Goal: Task Accomplishment & Management: Complete application form

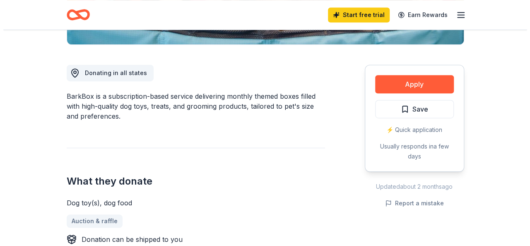
scroll to position [249, 0]
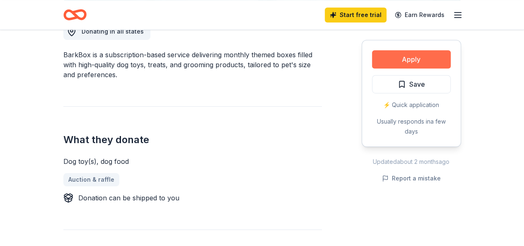
click at [415, 61] on button "Apply" at bounding box center [411, 59] width 79 height 18
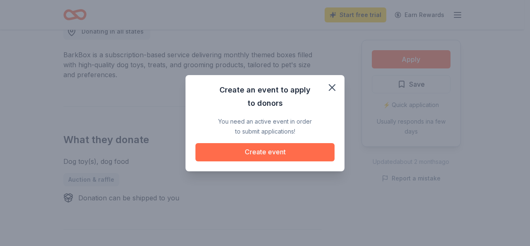
click at [265, 150] on button "Create event" at bounding box center [265, 152] width 139 height 18
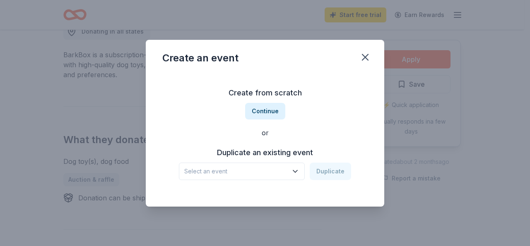
click at [296, 170] on icon "button" at bounding box center [295, 171] width 4 height 2
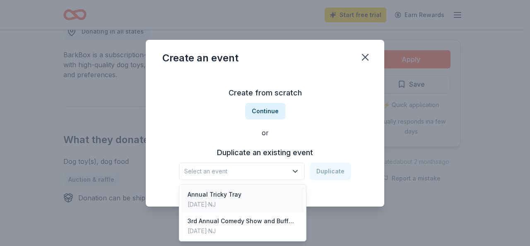
click at [214, 193] on div "Annual Tricky Tray" at bounding box center [215, 194] width 54 height 10
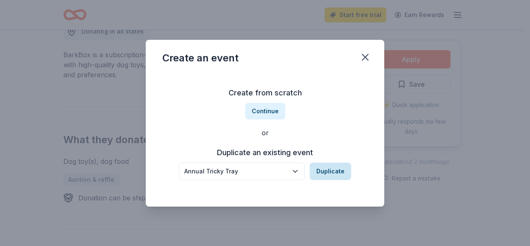
click at [331, 172] on button "Duplicate" at bounding box center [330, 170] width 41 height 17
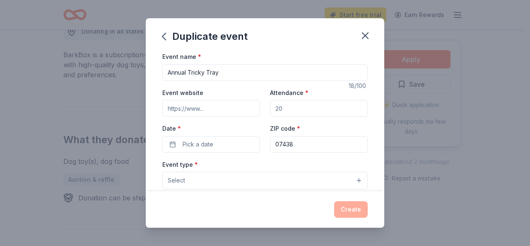
click at [219, 109] on input "Event website" at bounding box center [211, 108] width 98 height 17
click at [295, 111] on input "Attendance *" at bounding box center [319, 108] width 98 height 17
click at [290, 100] on input "Attendance *" at bounding box center [319, 108] width 98 height 17
type input "100"
click at [214, 144] on button "Pick a date" at bounding box center [211, 144] width 98 height 17
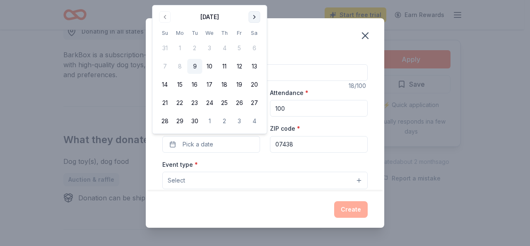
click at [255, 18] on button "Go to next month" at bounding box center [255, 17] width 12 height 12
click at [238, 68] on button "10" at bounding box center [239, 66] width 15 height 15
click at [351, 180] on button "Select" at bounding box center [264, 179] width 205 height 17
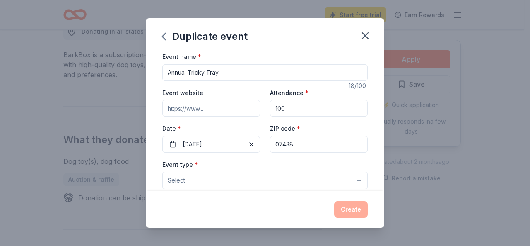
click at [212, 109] on div "Event name * Annual Tricky Tray 18 /100 Event website Attendance * 100 Date * 1…" at bounding box center [264, 242] width 205 height 383
click at [213, 109] on input "Event website" at bounding box center [211, 108] width 98 height 17
paste input "https://gsprescuenj.com"
type input "https://gsprescuenj.com"
click at [354, 179] on button "Select" at bounding box center [264, 179] width 205 height 17
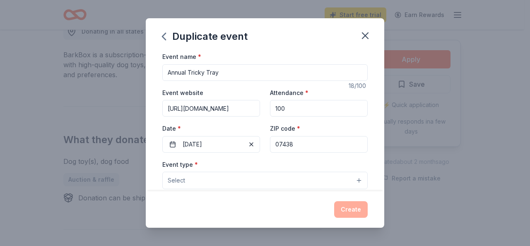
click at [174, 180] on span "Select" at bounding box center [176, 180] width 17 height 10
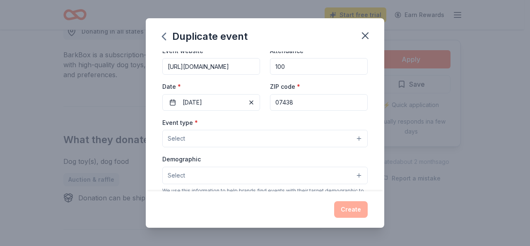
scroll to position [41, 0]
click at [200, 131] on button "Select" at bounding box center [264, 138] width 205 height 17
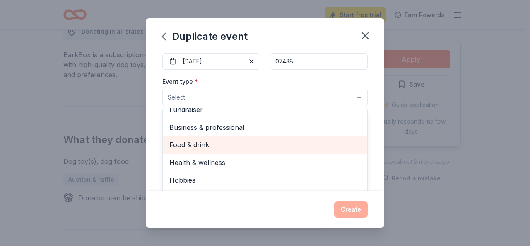
scroll to position [0, 0]
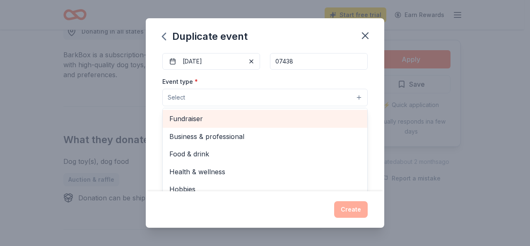
click at [200, 116] on span "Fundraiser" at bounding box center [264, 118] width 191 height 11
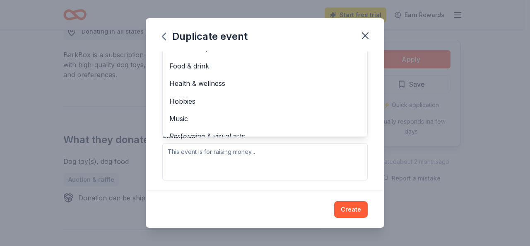
scroll to position [155, 0]
click at [224, 147] on div "Event type * Fundraiser Business & professional Food & drink Health & wellness …" at bounding box center [264, 91] width 205 height 175
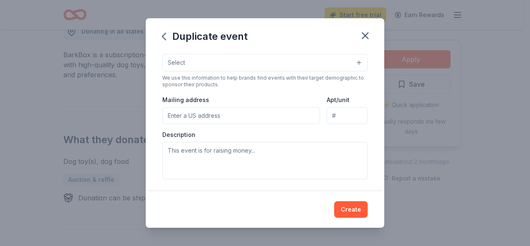
scroll to position [59, 0]
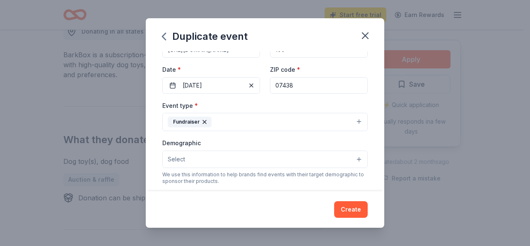
click at [187, 140] on label "Demographic" at bounding box center [181, 143] width 39 height 8
click at [184, 150] on button "Select" at bounding box center [264, 158] width 205 height 17
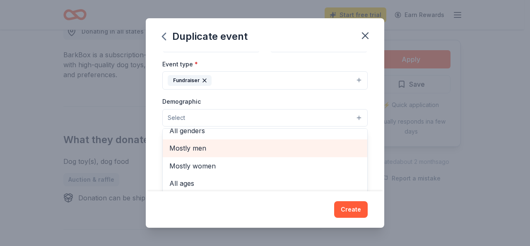
scroll to position [0, 0]
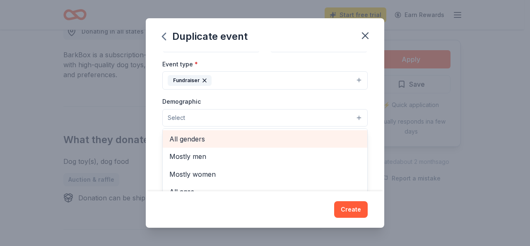
click at [201, 139] on span "All genders" at bounding box center [264, 138] width 191 height 11
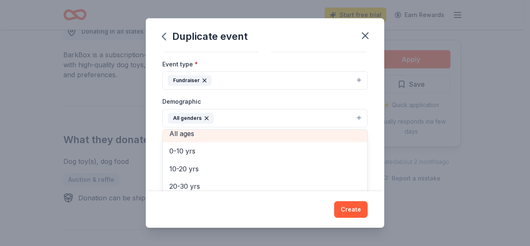
scroll to position [36, 0]
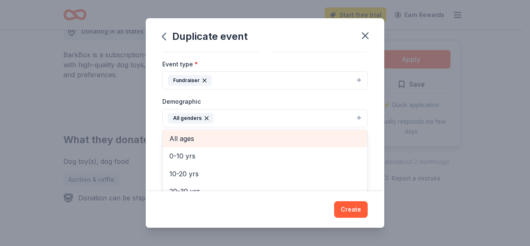
click at [197, 136] on span "All ages" at bounding box center [264, 138] width 191 height 11
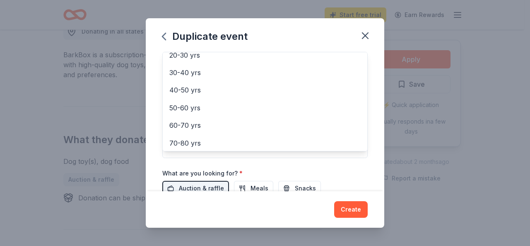
scroll to position [244, 0]
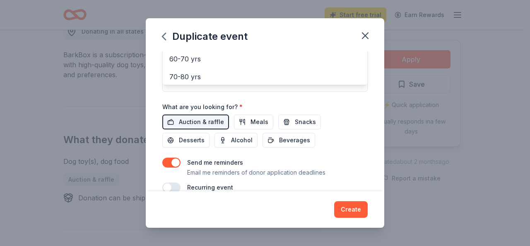
click at [366, 97] on div "Event name * Annual Tricky Tray 18 /100 Event website https://gsprescuenj.com A…" at bounding box center [265, 121] width 239 height 140
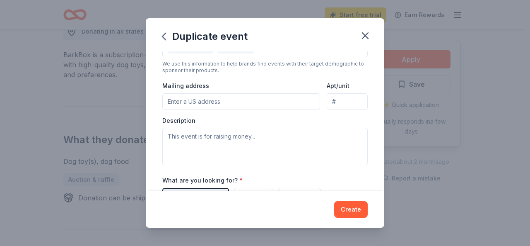
scroll to position [178, 0]
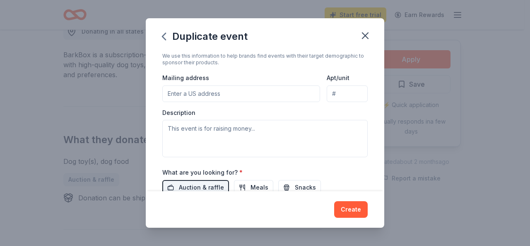
click at [190, 87] on input "Mailing address" at bounding box center [241, 93] width 158 height 17
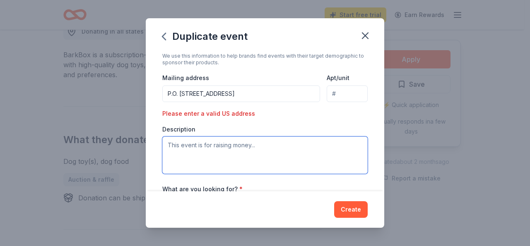
click at [197, 145] on textarea at bounding box center [264, 154] width 205 height 37
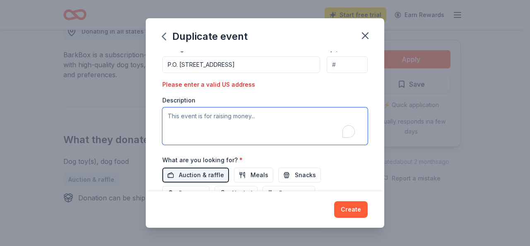
scroll to position [220, 0]
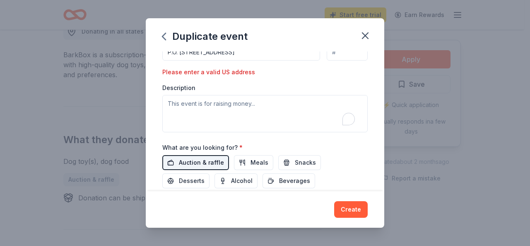
click at [193, 157] on span "Auction & raffle" at bounding box center [201, 162] width 45 height 10
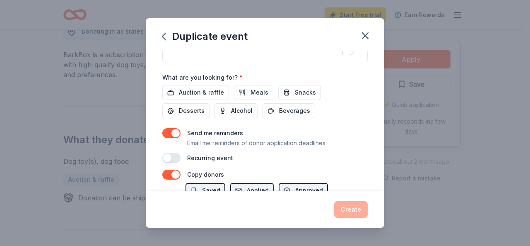
scroll to position [302, 0]
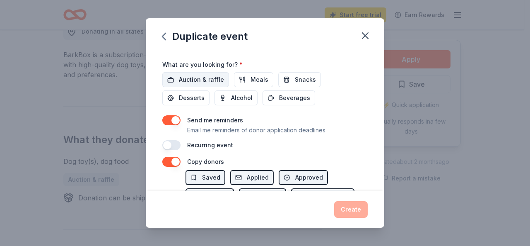
click at [186, 79] on span "Auction & raffle" at bounding box center [201, 80] width 45 height 10
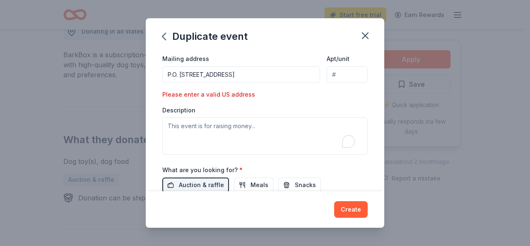
scroll to position [156, 0]
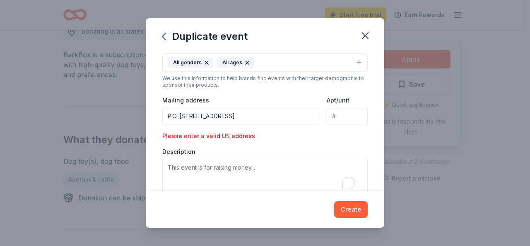
click at [217, 116] on input "P.O. Box 131, Oak Ridge, NJ 07438" at bounding box center [241, 116] width 158 height 17
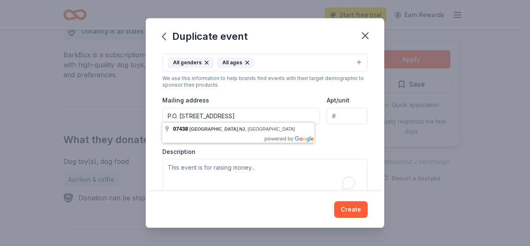
type input "P.O. Box 131 Oak Ridge, NJ 07438"
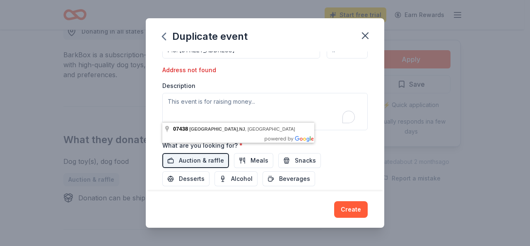
scroll to position [239, 0]
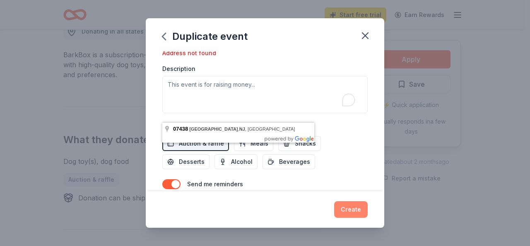
click at [350, 207] on button "Create" at bounding box center [351, 209] width 34 height 17
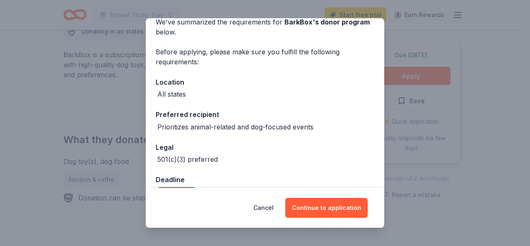
scroll to position [61, 0]
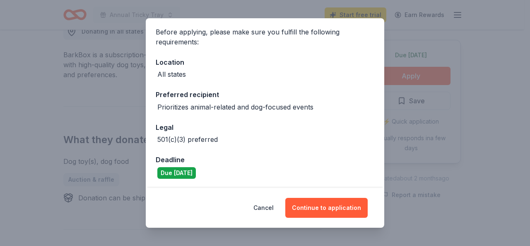
click at [176, 171] on div "Due [DATE]" at bounding box center [176, 173] width 39 height 12
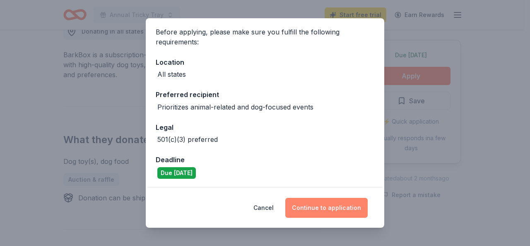
click at [324, 208] on button "Continue to application" at bounding box center [326, 208] width 82 height 20
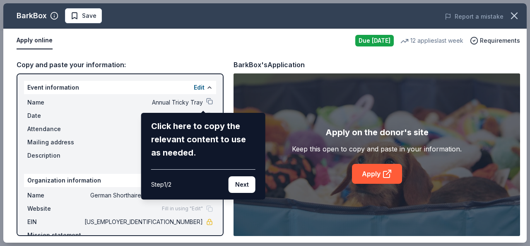
click at [154, 147] on div "Click here to copy the relevant content to use as needed." at bounding box center [203, 139] width 104 height 40
click at [79, 147] on div "BarkBox Save Report a mistake Apply online Due tomorrow 12 applies last week Re…" at bounding box center [265, 122] width 524 height 239
click at [241, 188] on button "Next" at bounding box center [242, 184] width 27 height 17
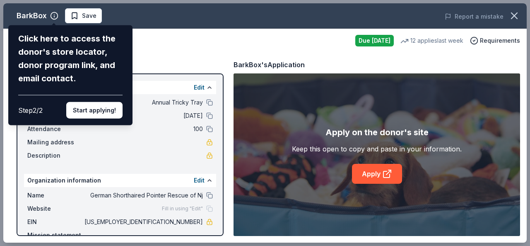
click at [52, 66] on div "Click here to access the donor's store locator, donor program link, and email c…" at bounding box center [70, 58] width 104 height 53
drag, startPoint x: 38, startPoint y: 51, endPoint x: 36, endPoint y: 58, distance: 7.6
click at [38, 52] on div "Click here to access the donor's store locator, donor program link, and email c…" at bounding box center [70, 58] width 104 height 53
click at [34, 108] on div "Step 2 / 2" at bounding box center [30, 110] width 24 height 10
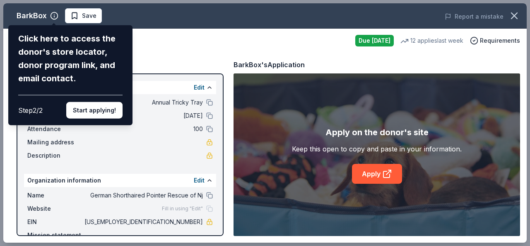
click at [204, 206] on div "BarkBox Click here to access the donor's store locator, donor program link, and…" at bounding box center [265, 122] width 524 height 239
click at [188, 87] on div "BarkBox Click here to access the donor's store locator, donor program link, and…" at bounding box center [265, 122] width 524 height 239
click at [198, 88] on div "BarkBox Click here to access the donor's store locator, donor program link, and…" at bounding box center [265, 122] width 524 height 239
click at [87, 111] on button "Start applying!" at bounding box center [94, 110] width 56 height 17
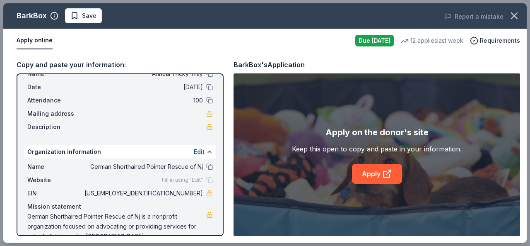
scroll to position [45, 0]
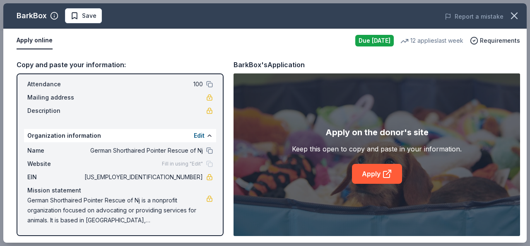
click at [48, 165] on span "Website" at bounding box center [55, 164] width 56 height 10
click at [207, 165] on div "Name German Shorthaired Pointer Rescue of Nj Website Fill in using "Edit" EIN 4…" at bounding box center [120, 185] width 192 height 86
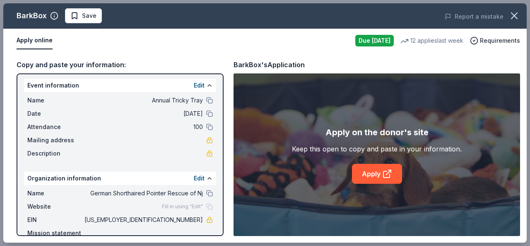
scroll to position [0, 0]
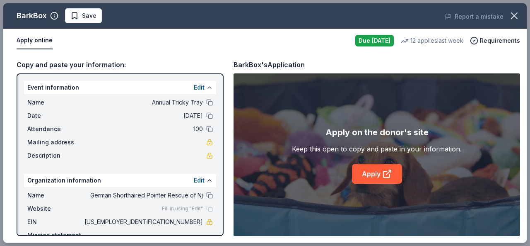
click at [206, 88] on button at bounding box center [209, 87] width 7 height 7
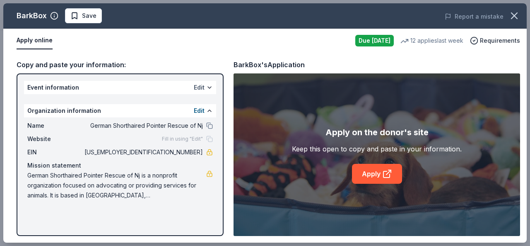
click at [200, 88] on button "Edit" at bounding box center [199, 87] width 11 height 10
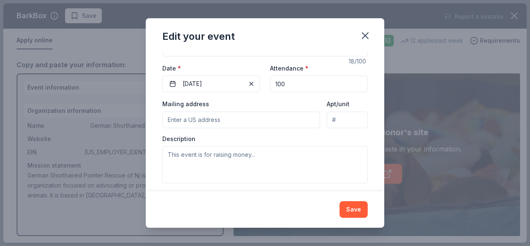
scroll to position [95, 0]
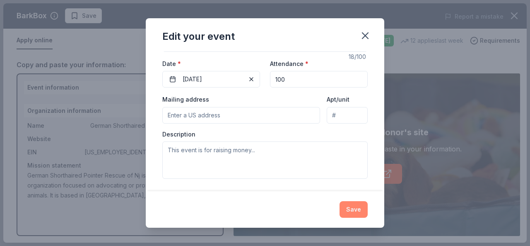
click at [358, 210] on button "Save" at bounding box center [354, 209] width 28 height 17
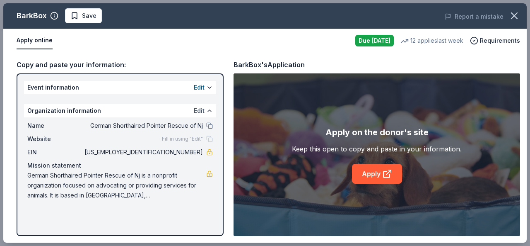
click at [197, 110] on button "Edit" at bounding box center [199, 111] width 11 height 10
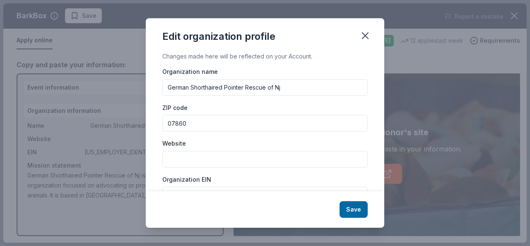
click at [187, 156] on input "Website" at bounding box center [264, 159] width 205 height 17
paste input "https://gsprescuenj.com"
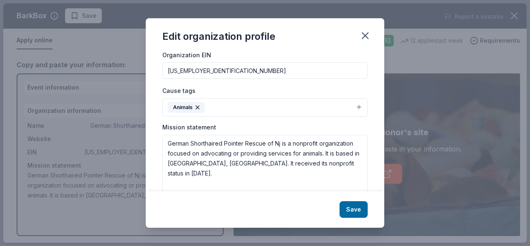
scroll to position [136, 0]
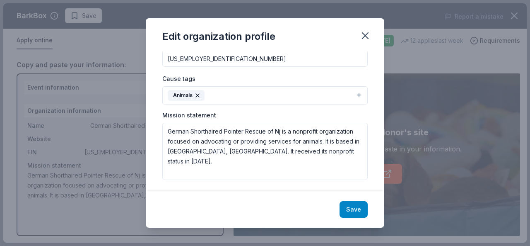
type input "https://gsprescuenj.com"
click at [350, 210] on button "Save" at bounding box center [354, 209] width 28 height 17
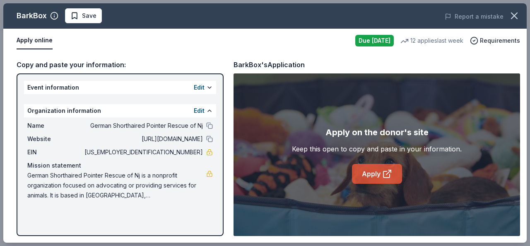
click at [377, 174] on link "Apply" at bounding box center [377, 174] width 50 height 20
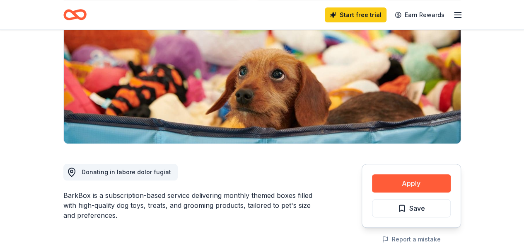
scroll to position [83, 0]
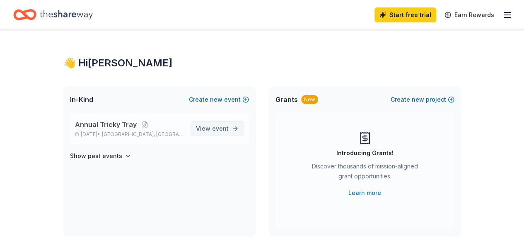
click at [215, 129] on span "event" at bounding box center [220, 128] width 17 height 7
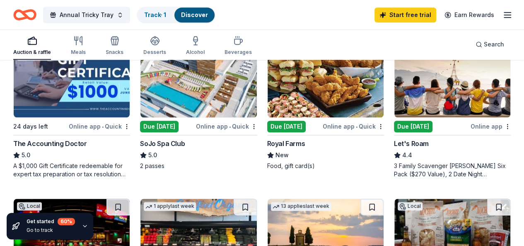
scroll to position [414, 0]
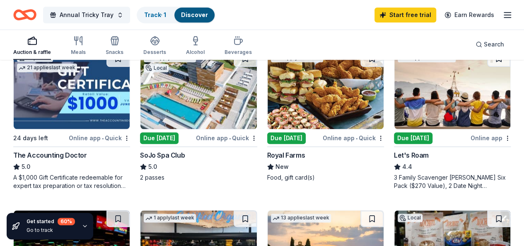
click at [130, 210] on img at bounding box center [72, 249] width 116 height 79
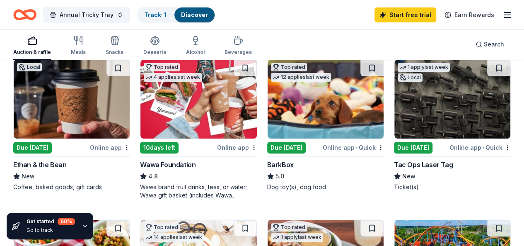
scroll to position [83, 0]
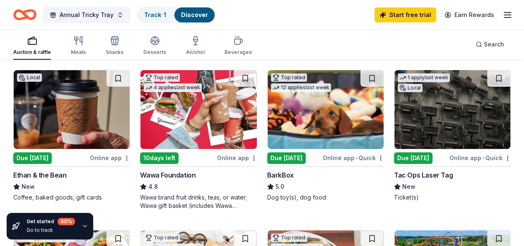
click at [90, 157] on div "Online app" at bounding box center [110, 157] width 40 height 10
click at [217, 157] on div "Online app" at bounding box center [237, 157] width 40 height 10
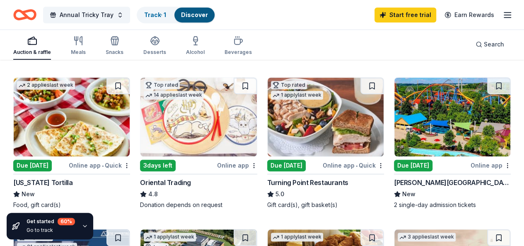
scroll to position [249, 0]
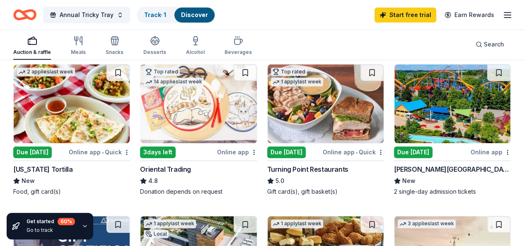
click at [323, 153] on div "Online app • Quick" at bounding box center [353, 152] width 61 height 10
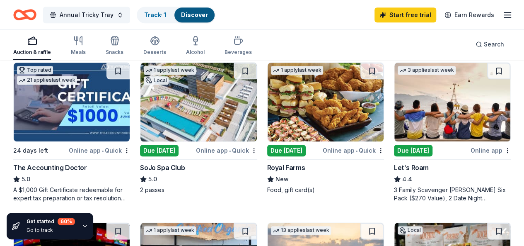
scroll to position [414, 0]
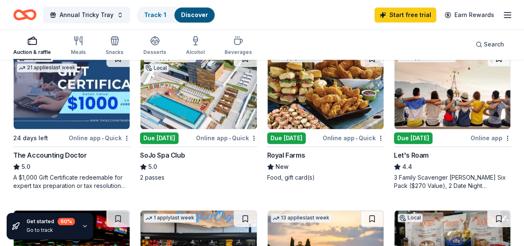
click at [394, 121] on img at bounding box center [452, 89] width 116 height 79
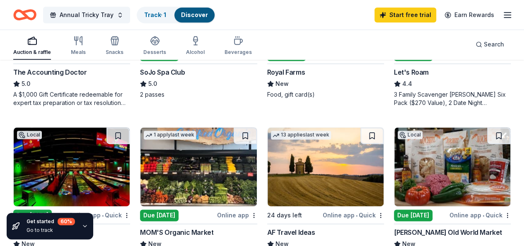
scroll to position [539, 0]
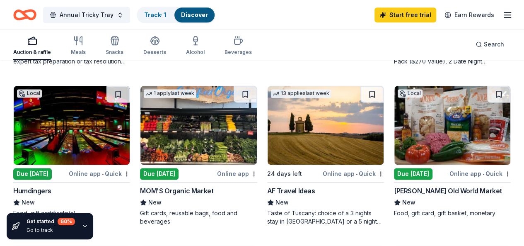
click at [394, 150] on img at bounding box center [452, 125] width 116 height 79
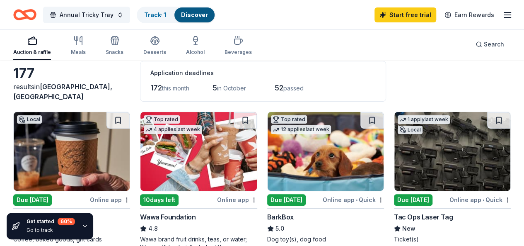
scroll to position [0, 0]
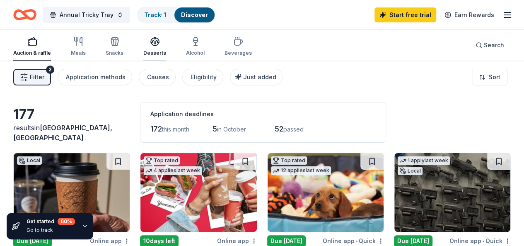
click at [160, 46] on icon "button" at bounding box center [155, 41] width 10 height 10
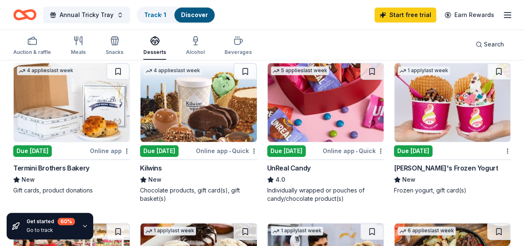
scroll to position [414, 0]
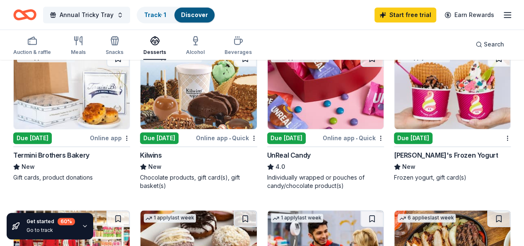
click at [130, 210] on img at bounding box center [72, 249] width 116 height 79
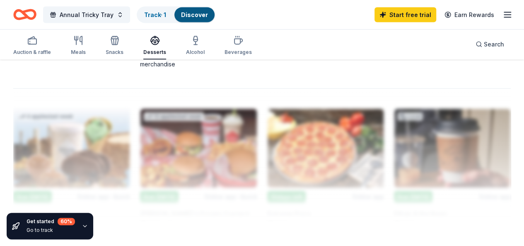
scroll to position [877, 0]
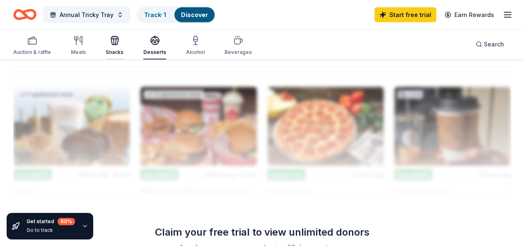
click at [118, 45] on icon "button" at bounding box center [114, 42] width 7 height 6
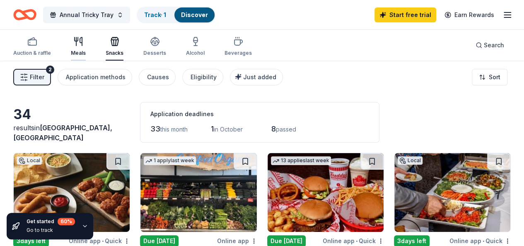
click at [81, 52] on div "Meals" at bounding box center [78, 53] width 15 height 7
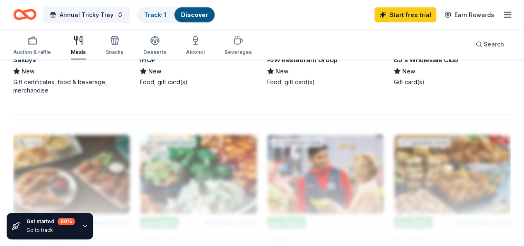
scroll to position [869, 0]
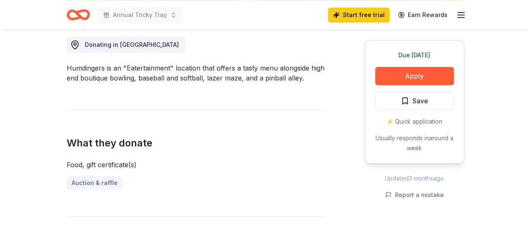
scroll to position [249, 0]
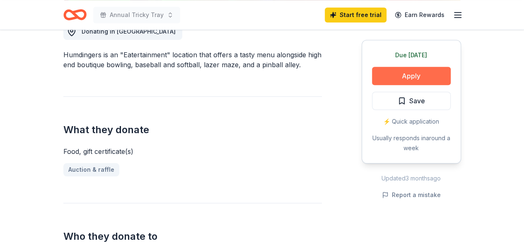
click at [407, 75] on button "Apply" at bounding box center [411, 76] width 79 height 18
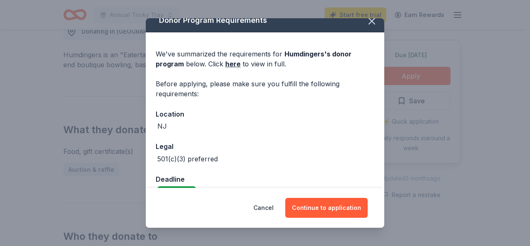
scroll to position [0, 0]
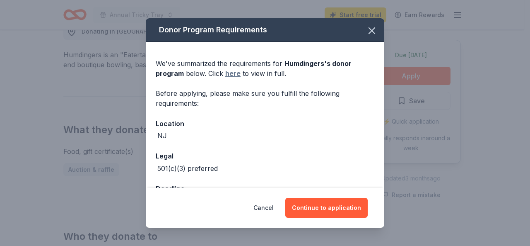
click at [235, 74] on link "here" at bounding box center [232, 73] width 15 height 10
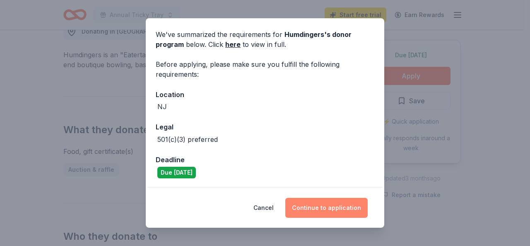
click at [309, 208] on button "Continue to application" at bounding box center [326, 208] width 82 height 20
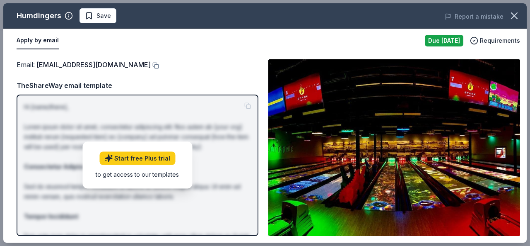
click at [185, 72] on div "Email : info@humdingersnj.com TheShareWay email template Hi [name/there], Lorem…" at bounding box center [138, 147] width 242 height 176
click at [39, 41] on button "Apply by email" at bounding box center [38, 40] width 42 height 17
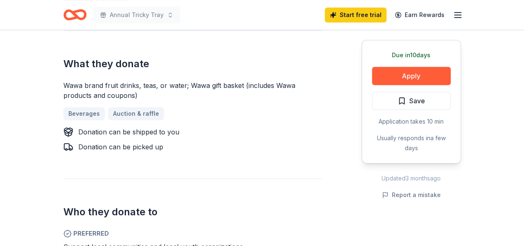
scroll to position [331, 0]
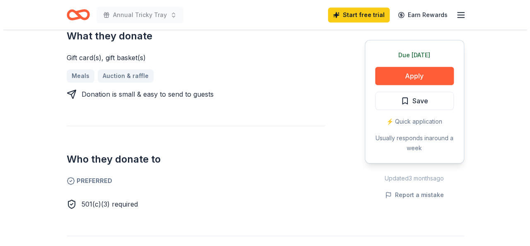
scroll to position [290, 0]
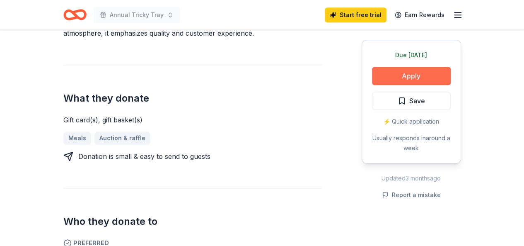
click at [418, 77] on button "Apply" at bounding box center [411, 76] width 79 height 18
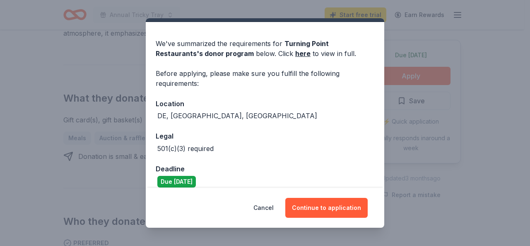
scroll to position [29, 0]
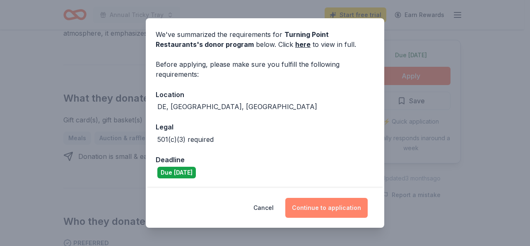
click at [311, 207] on button "Continue to application" at bounding box center [326, 208] width 82 height 20
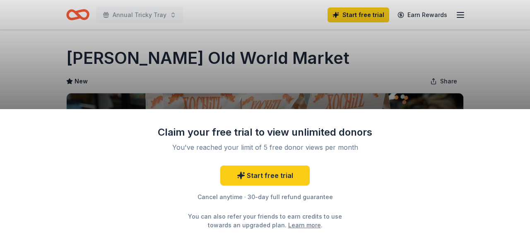
click at [382, 73] on div "Claim your free trial to view unlimited donors You've reached your limit of 5 f…" at bounding box center [265, 123] width 530 height 246
click at [349, 70] on div "Claim your free trial to view unlimited donors You've reached your limit of 5 f…" at bounding box center [265, 123] width 530 height 246
click at [348, 72] on div "Claim your free trial to view unlimited donors You've reached your limit of 5 f…" at bounding box center [265, 123] width 530 height 246
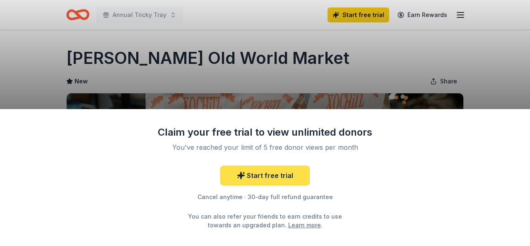
drag, startPoint x: 319, startPoint y: 172, endPoint x: 307, endPoint y: 179, distance: 13.8
click at [319, 173] on div "Start free trial Cancel anytime · 30-day full refund guarantee You can also ref…" at bounding box center [264, 197] width 215 height 64
click at [287, 179] on link "Start free trial" at bounding box center [264, 175] width 89 height 20
click at [260, 173] on link "Start free trial" at bounding box center [264, 175] width 89 height 20
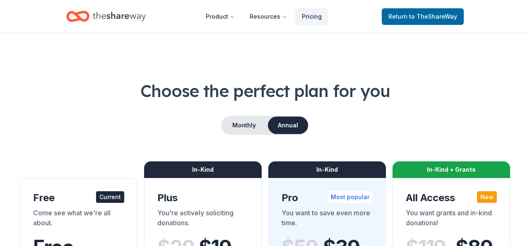
click at [368, 15] on nav "Product Resources Pricing Return to TheShareWay" at bounding box center [265, 16] width 398 height 19
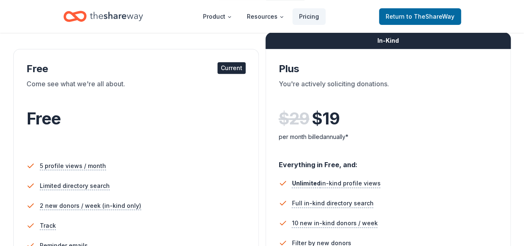
scroll to position [83, 0]
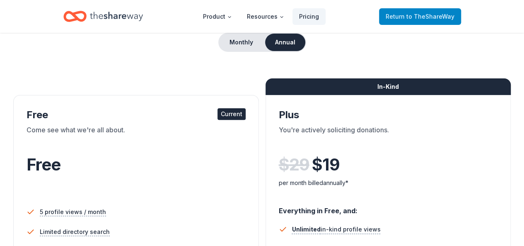
click at [413, 16] on span "to TheShareWay" at bounding box center [430, 16] width 48 height 7
